Goal: Transaction & Acquisition: Purchase product/service

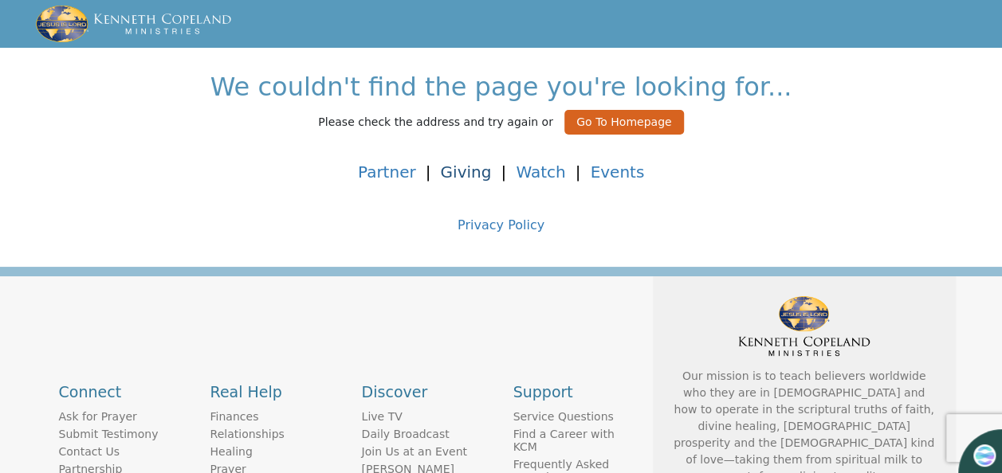
click at [473, 171] on link "Giving" at bounding box center [465, 172] width 51 height 19
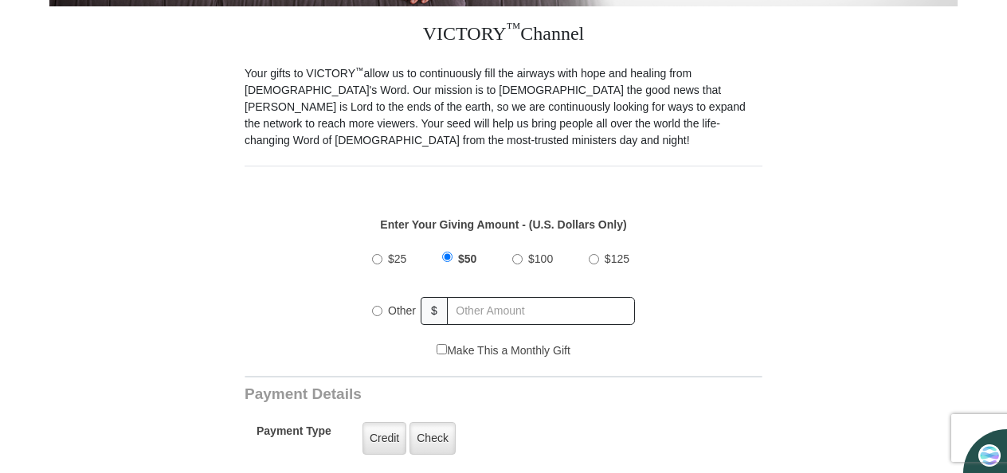
scroll to position [437, 0]
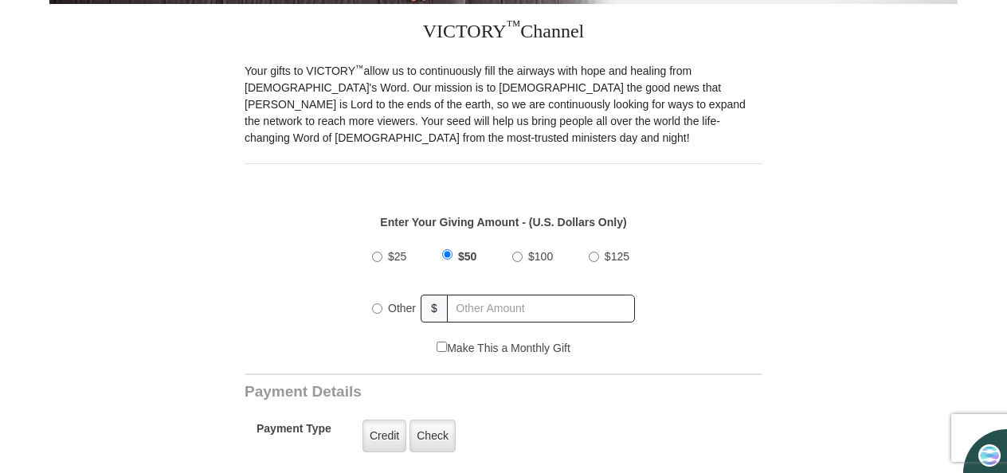
click at [516, 252] on input "$100" at bounding box center [517, 257] width 10 height 10
radio input "true"
click at [379, 422] on label "Credit" at bounding box center [385, 436] width 44 height 33
click at [0, 0] on input "Credit" at bounding box center [0, 0] width 0 height 0
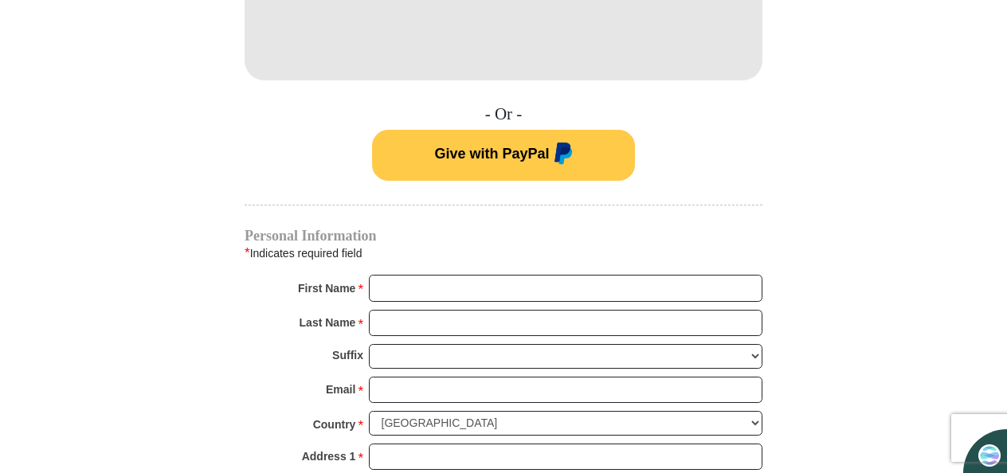
scroll to position [1016, 0]
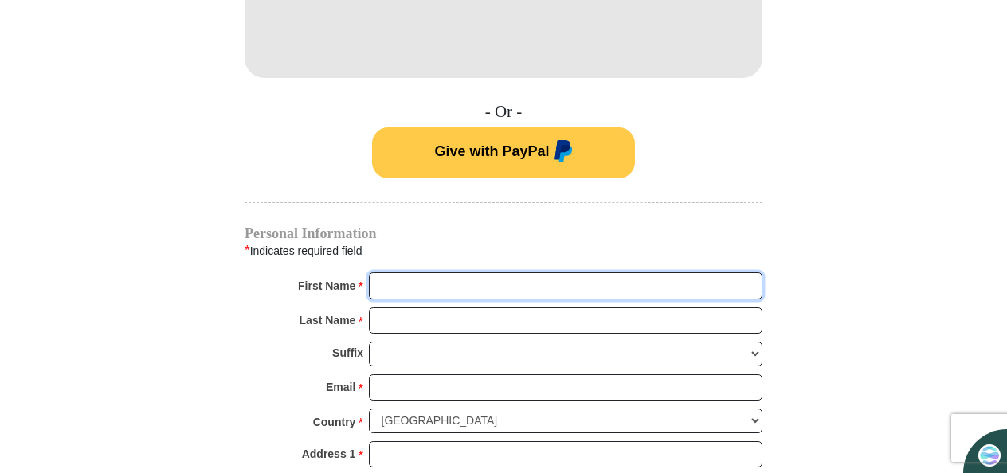
click at [639, 273] on input "First Name *" at bounding box center [566, 286] width 394 height 27
type input "Lottie"
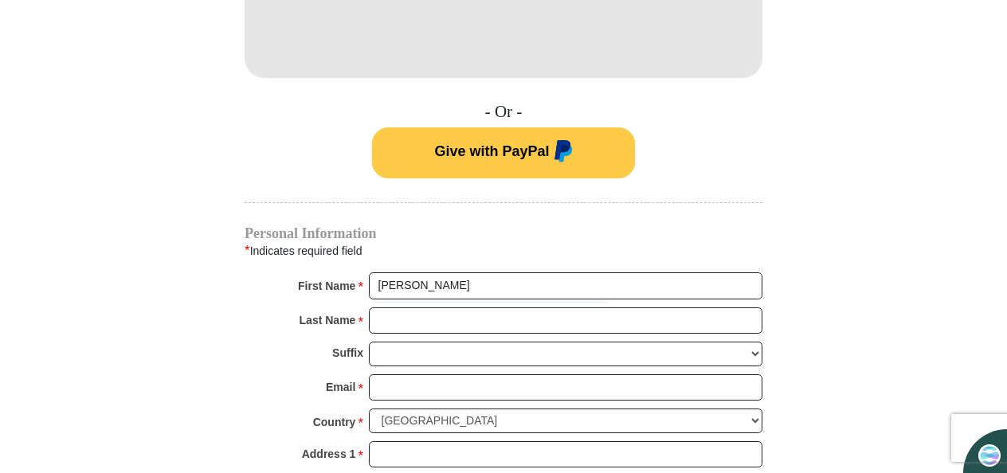
type input "200"
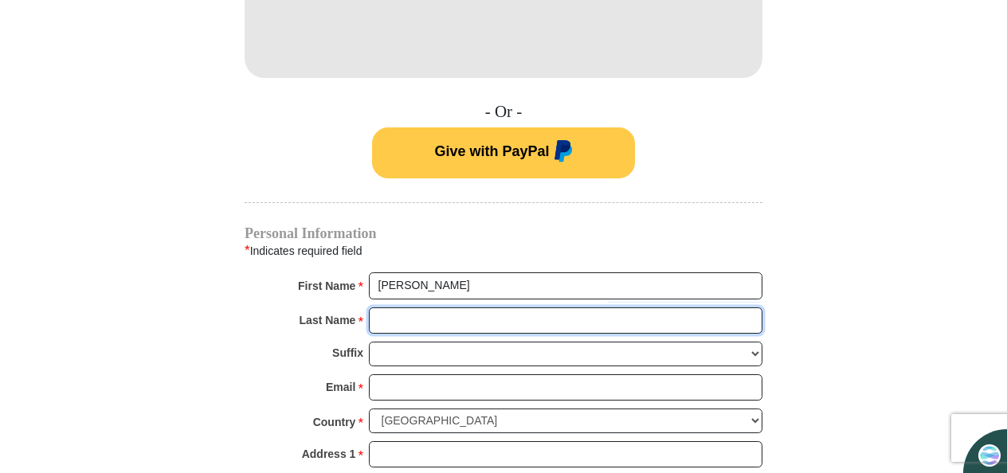
type input "Lee"
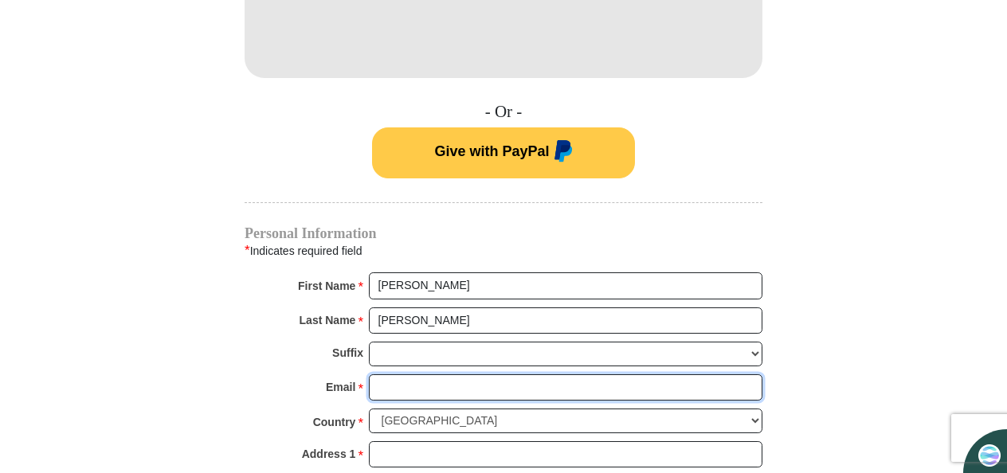
type input "lottiebeatricelee@hotmail.com"
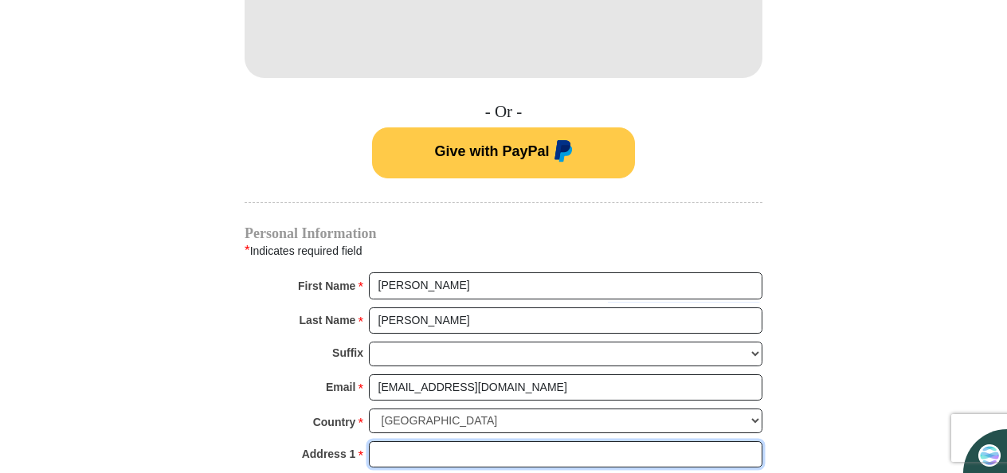
type input "19703 Alton Springs Dr"
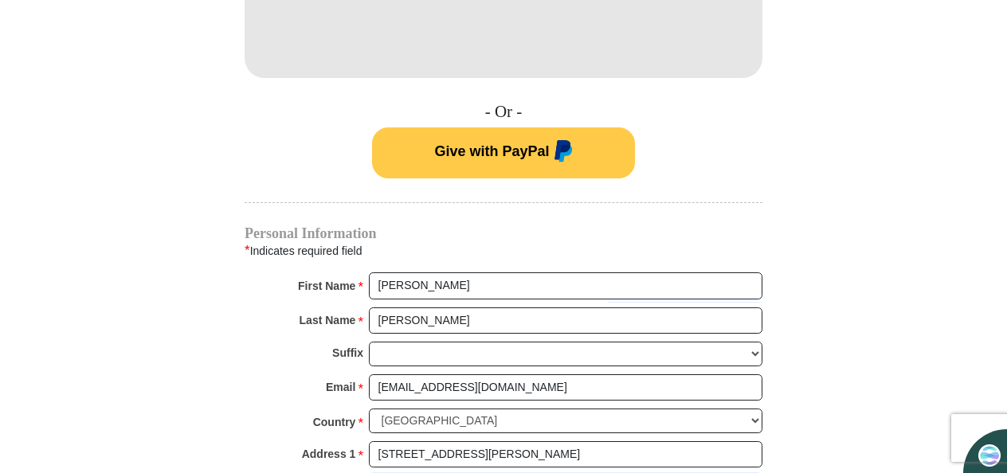
type input "19703 Alton Springs"
type input "Cypress"
select select "TX"
type input "77433"
type input "7026803472"
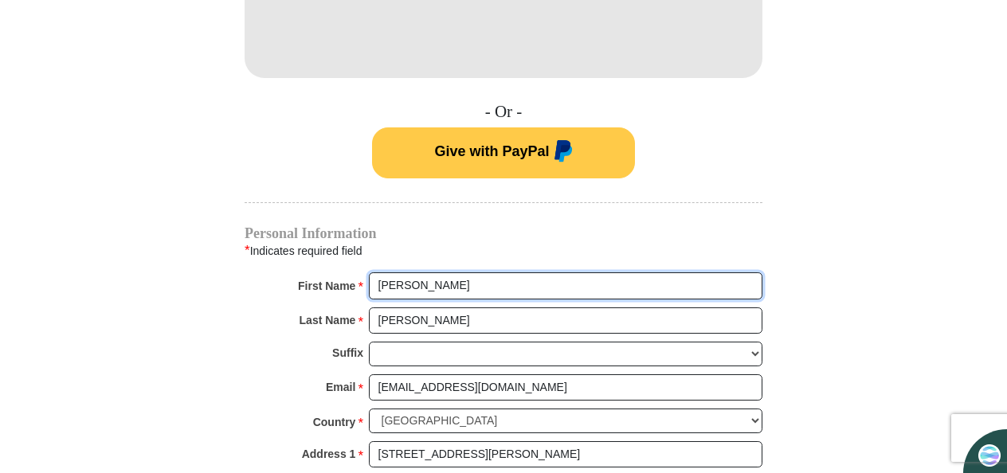
radio input "true"
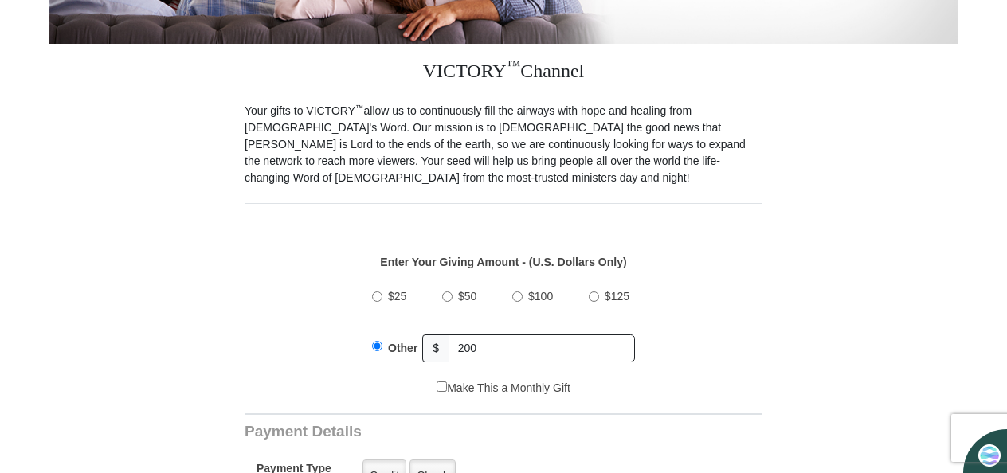
scroll to position [419, 0]
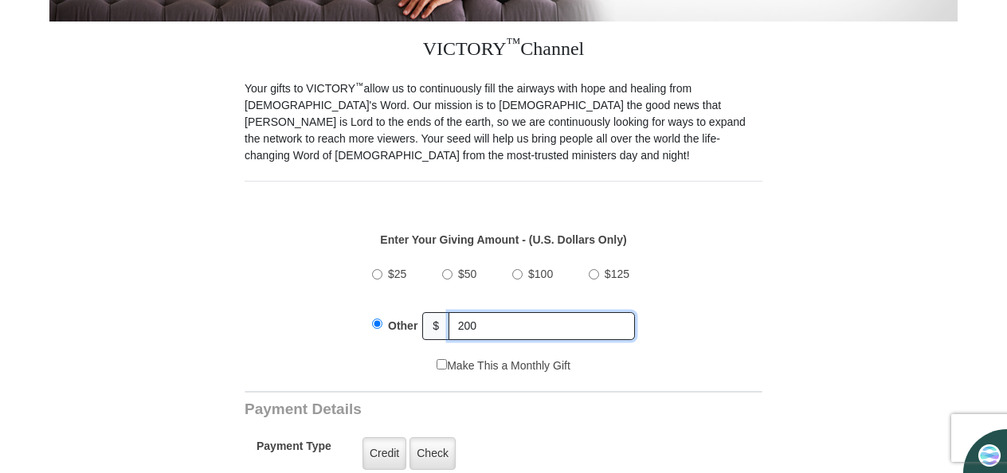
click at [502, 312] on input "200" at bounding box center [542, 326] width 186 height 28
type input "2"
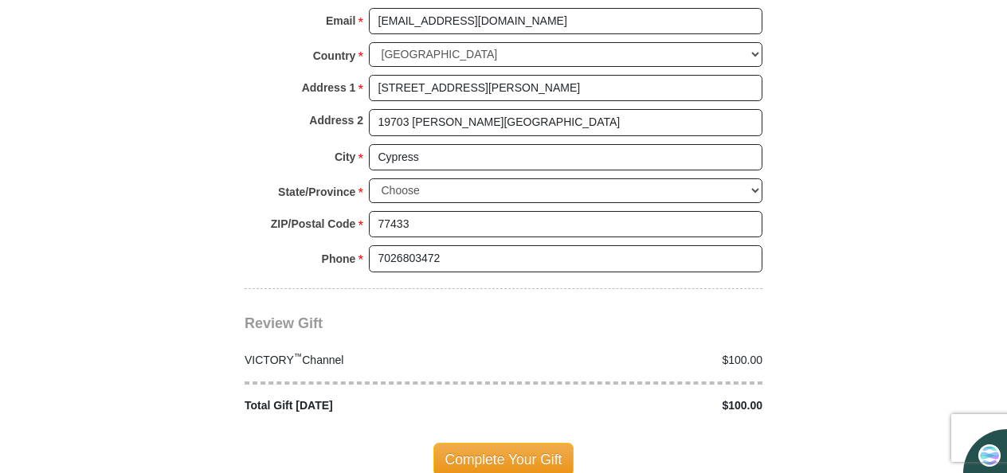
scroll to position [1398, 0]
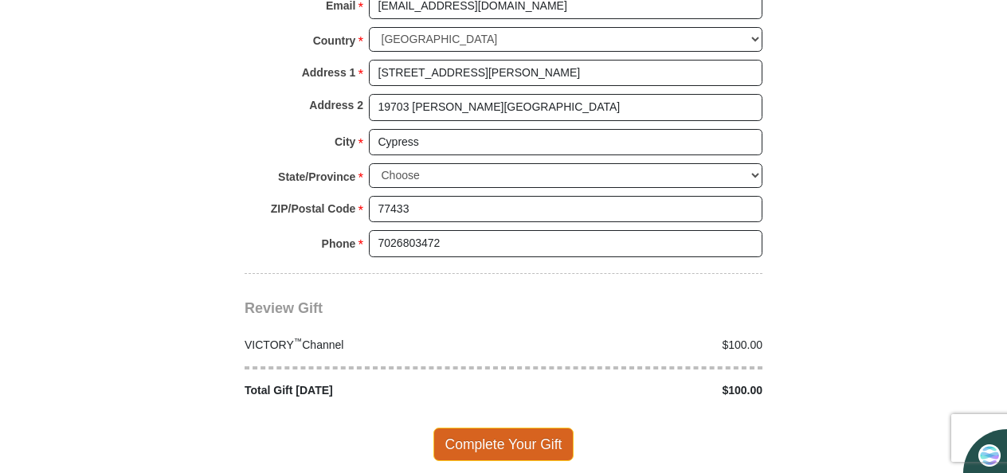
type input "100"
click at [508, 428] on span "Complete Your Gift" at bounding box center [504, 444] width 141 height 33
